Goal: Information Seeking & Learning: Learn about a topic

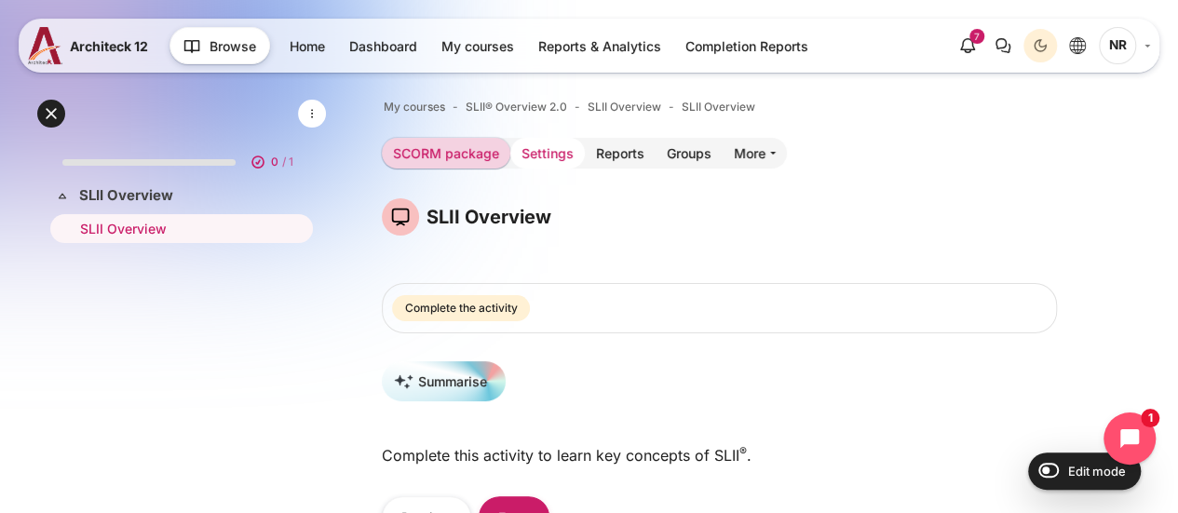
click at [521, 161] on link "Settings" at bounding box center [547, 153] width 74 height 31
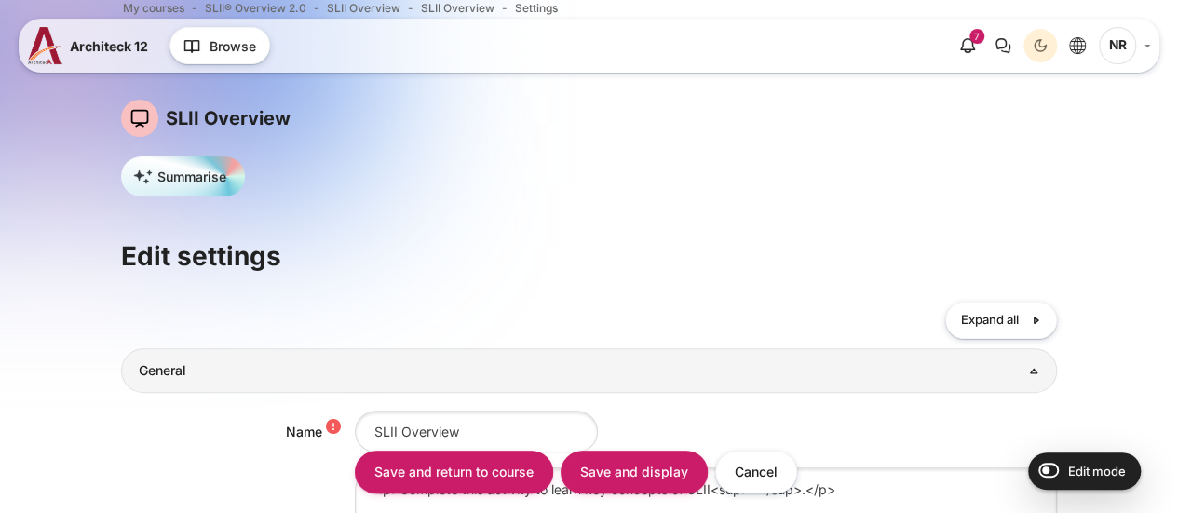
scroll to position [279, 0]
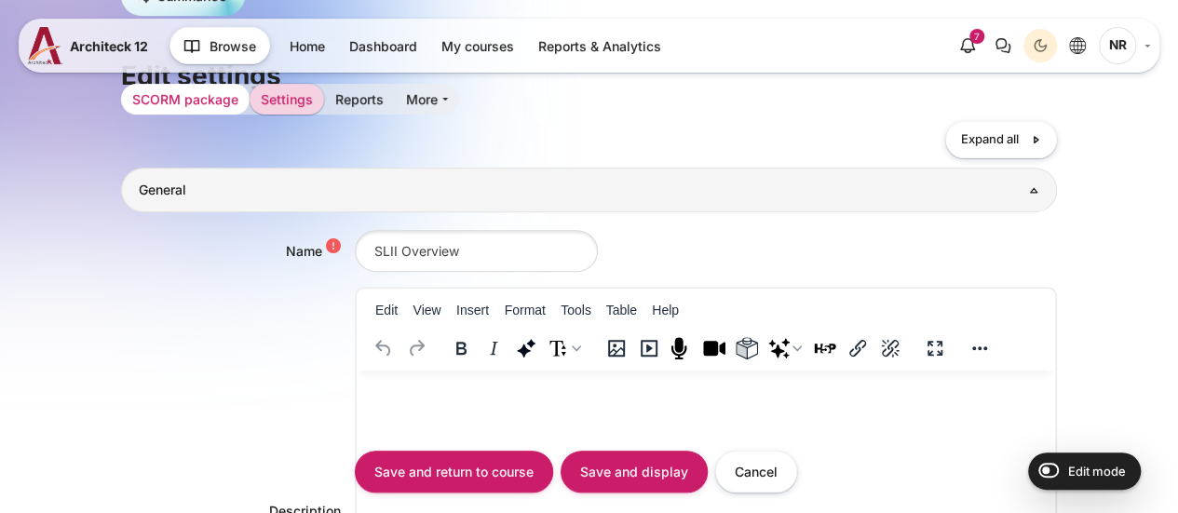
click at [172, 99] on link "SCORM package" at bounding box center [185, 99] width 129 height 31
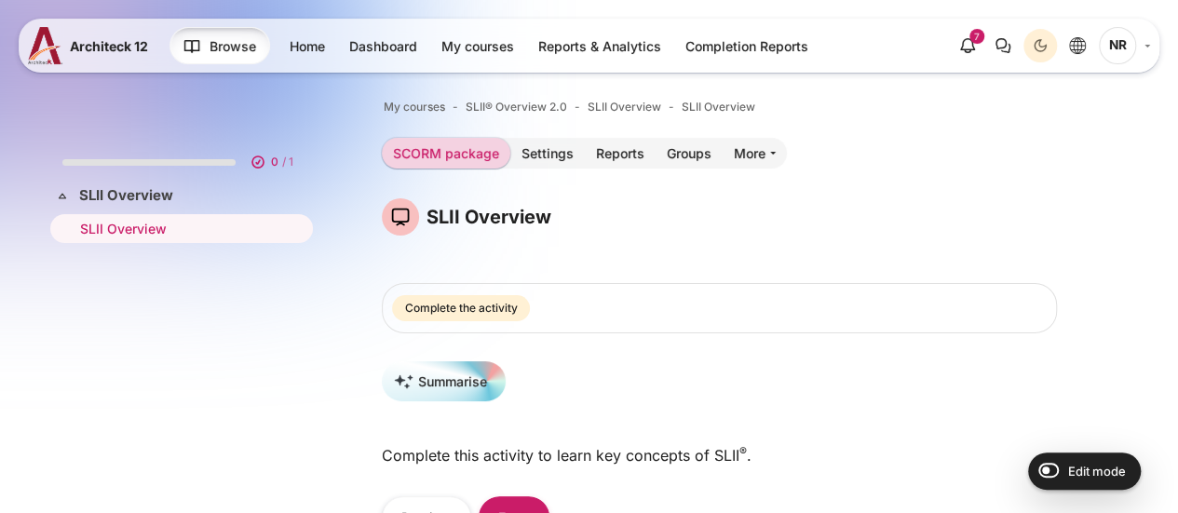
click at [227, 52] on span "Browse" at bounding box center [233, 46] width 47 height 20
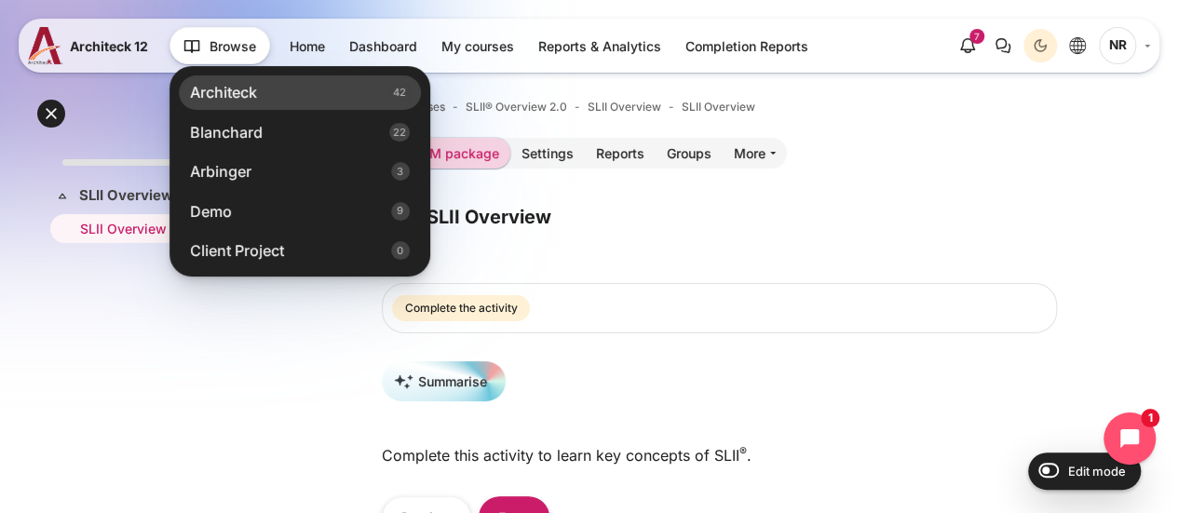
click at [277, 95] on link "Architeck 42" at bounding box center [300, 92] width 242 height 34
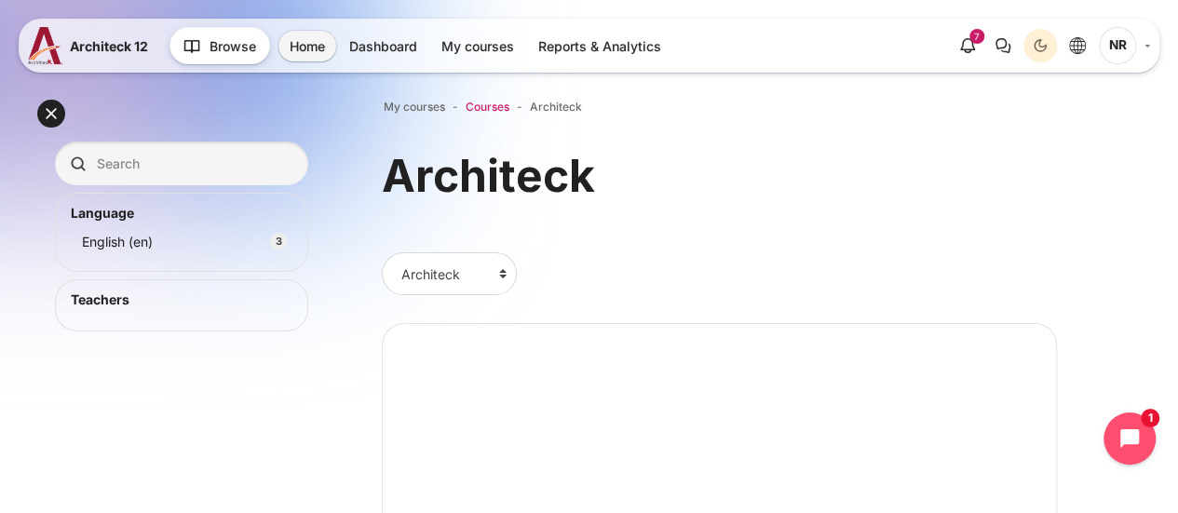
click at [482, 113] on span "Courses" at bounding box center [488, 107] width 44 height 17
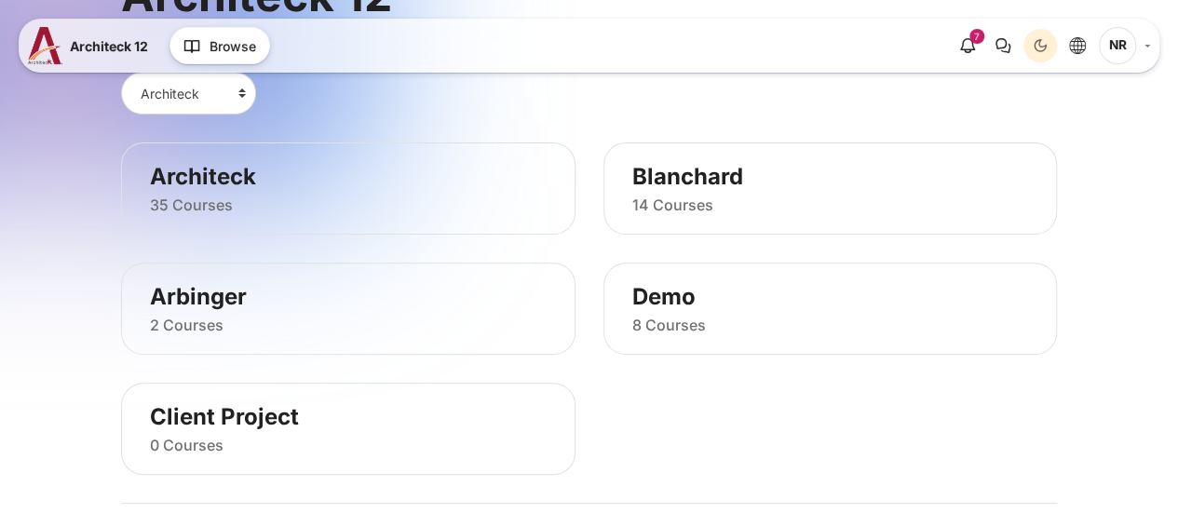
scroll to position [186, 0]
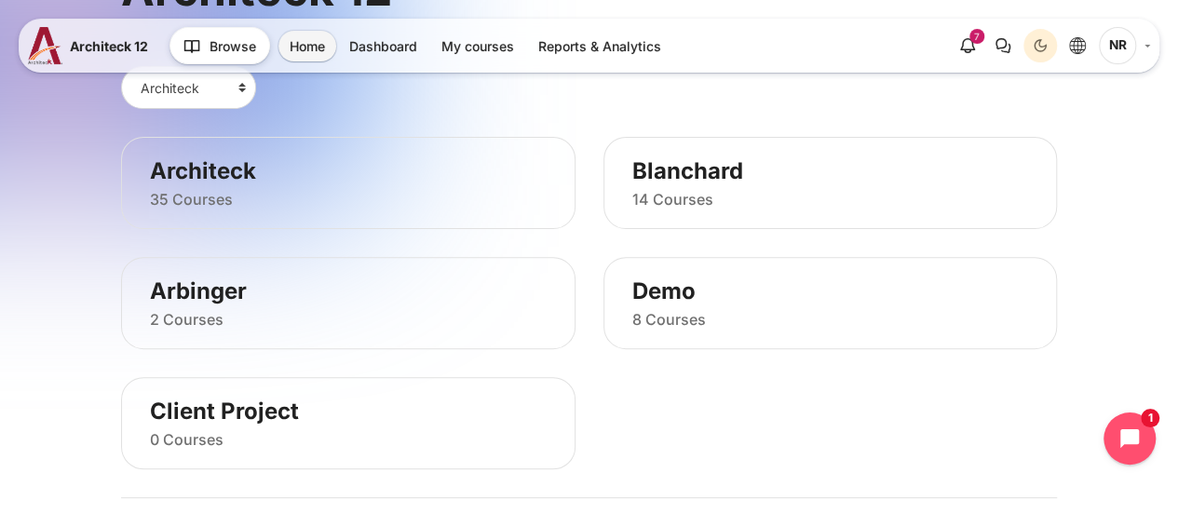
click at [710, 205] on h5 "14 Courses" at bounding box center [830, 200] width 397 height 20
click at [700, 179] on link "Blanchard" at bounding box center [830, 170] width 397 height 29
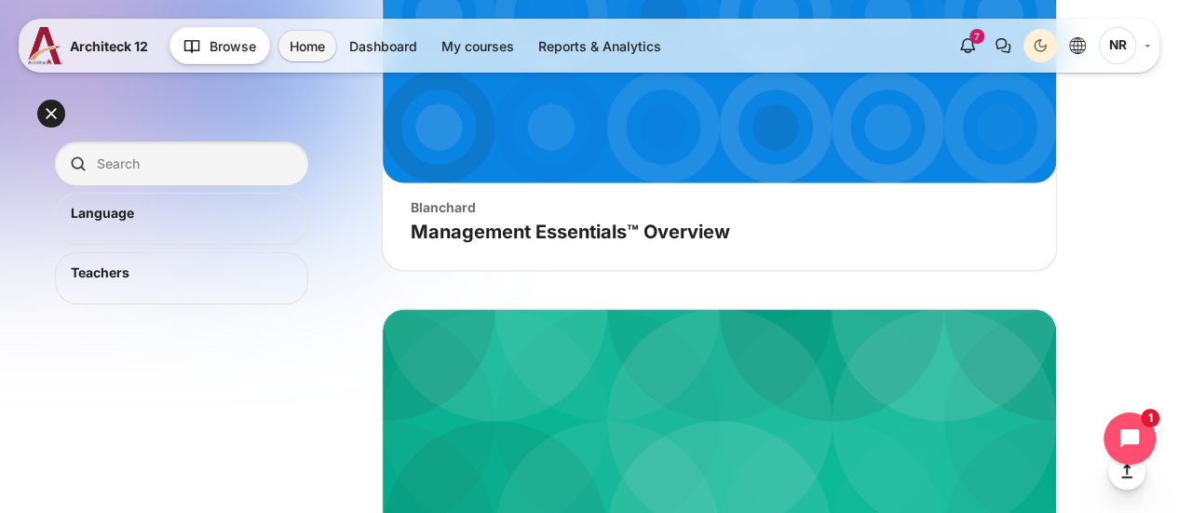
scroll to position [1585, 0]
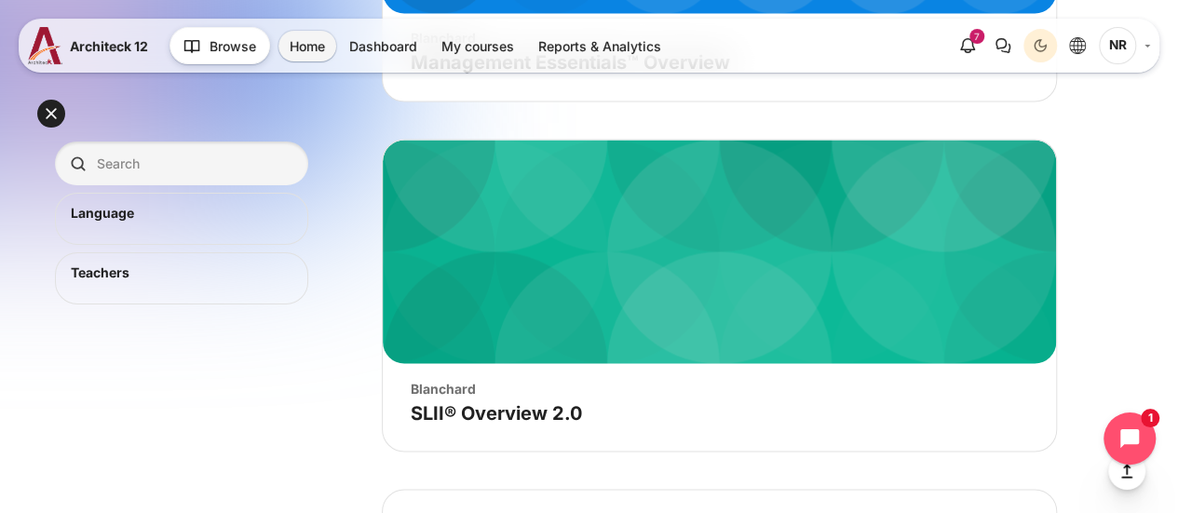
click at [626, 312] on figure "Course image" SLII® Overview 2.0" at bounding box center [719, 251] width 673 height 223
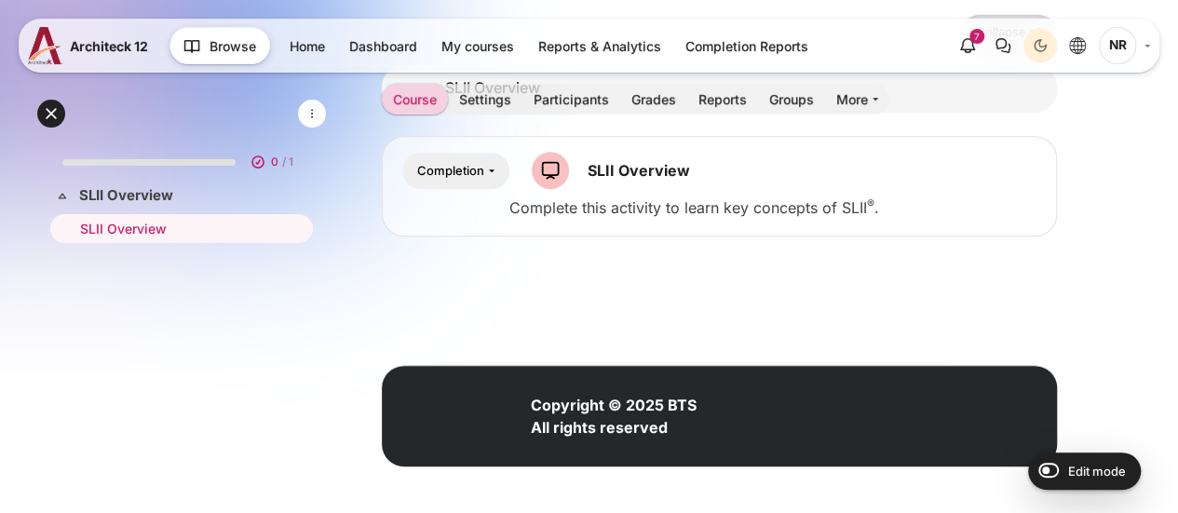
scroll to position [381, 0]
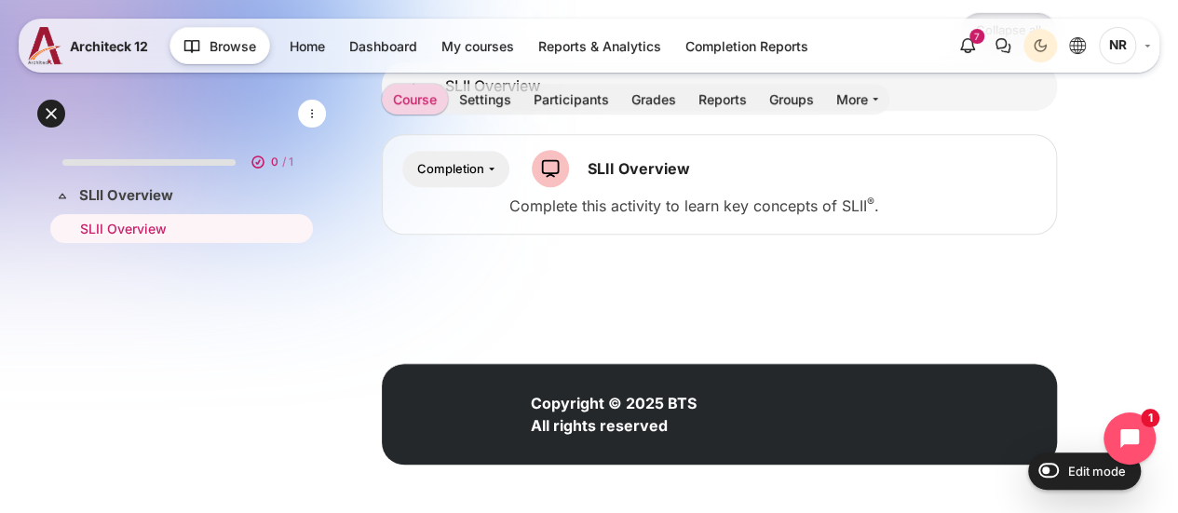
click at [568, 173] on div "SLII Overview SCORM package" at bounding box center [615, 168] width 166 height 37
click at [624, 179] on div "SLII Overview SCORM package" at bounding box center [615, 168] width 166 height 37
click at [634, 168] on link "SLII Overview SCORM package" at bounding box center [639, 168] width 102 height 19
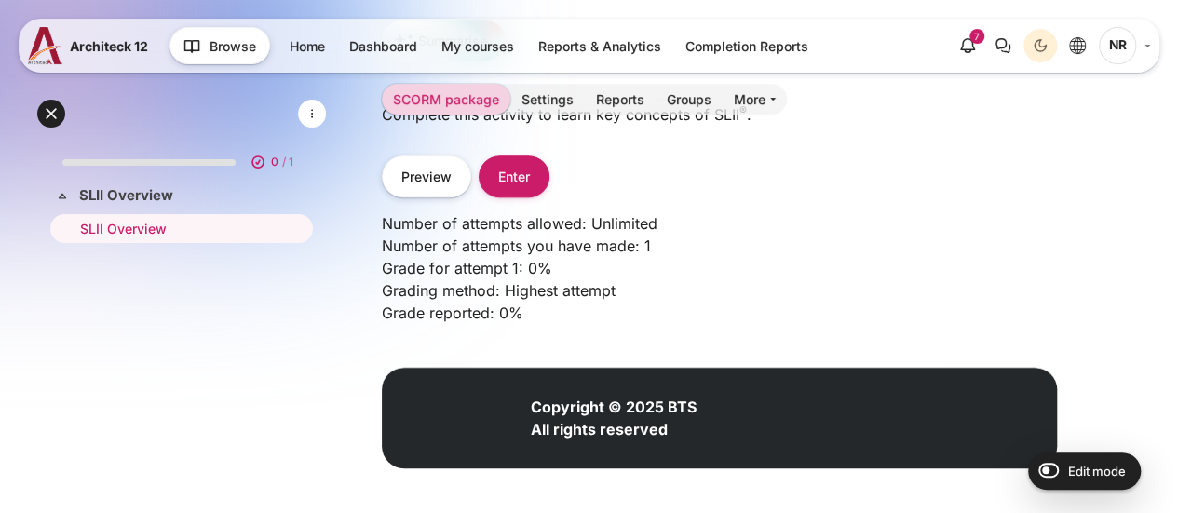
scroll to position [345, 0]
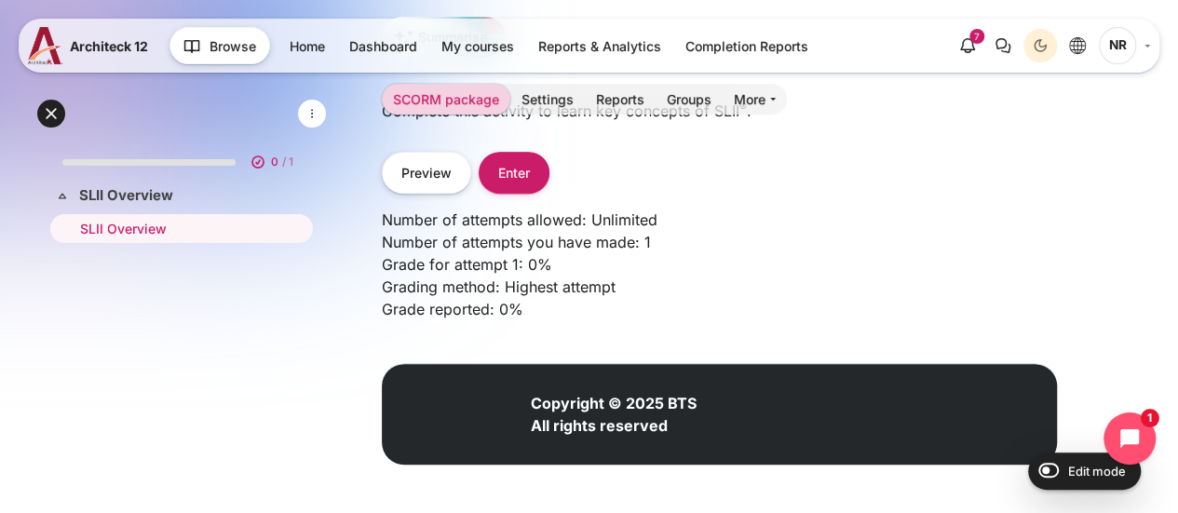
drag, startPoint x: 461, startPoint y: 250, endPoint x: 494, endPoint y: 333, distance: 89.1
click at [461, 269] on p "Number of attempts allowed: Unlimited Number of attempts you have made: 1 Grade…" at bounding box center [719, 265] width 675 height 112
drag, startPoint x: 568, startPoint y: 305, endPoint x: 533, endPoint y: 254, distance: 62.3
click at [568, 305] on p "Number of attempts allowed: Unlimited Number of attempts you have made: 1 Grade…" at bounding box center [719, 265] width 675 height 112
click at [518, 162] on button "Enter" at bounding box center [514, 173] width 71 height 42
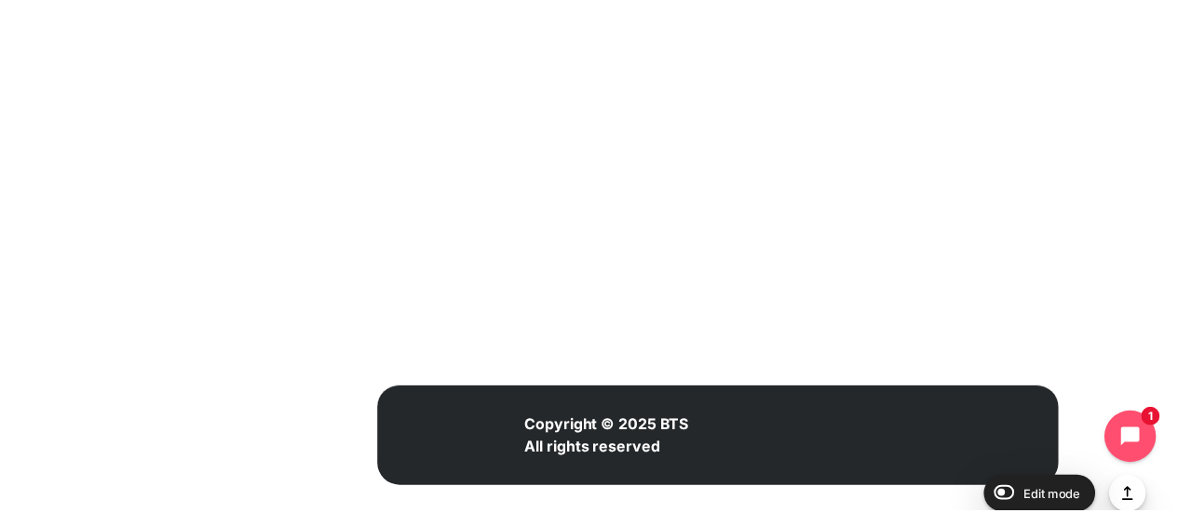
scroll to position [674, 0]
